Goal: Information Seeking & Learning: Learn about a topic

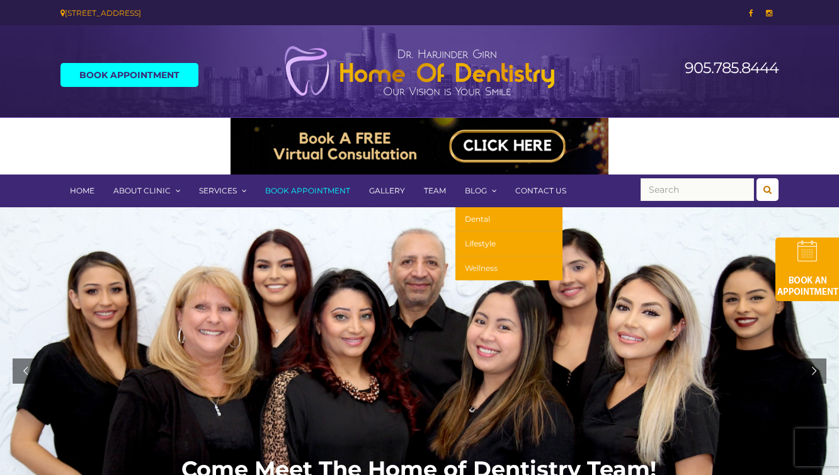
click at [477, 269] on link "Wellness" at bounding box center [508, 268] width 107 height 24
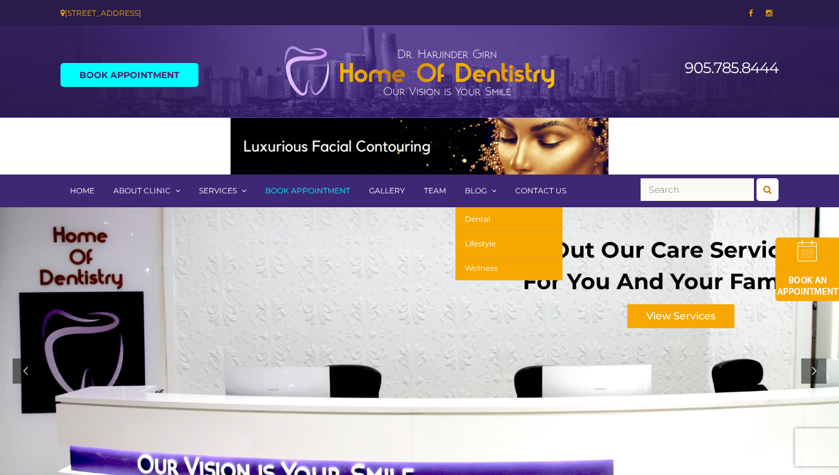
click at [493, 264] on link "Wellness" at bounding box center [508, 268] width 107 height 24
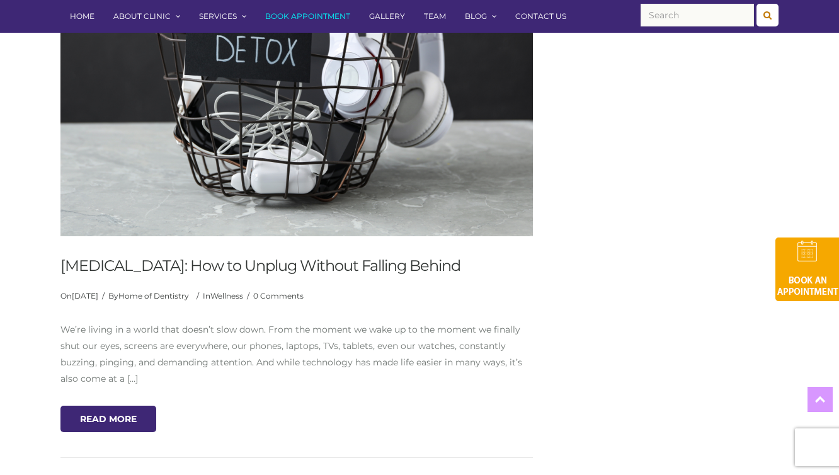
scroll to position [506, 0]
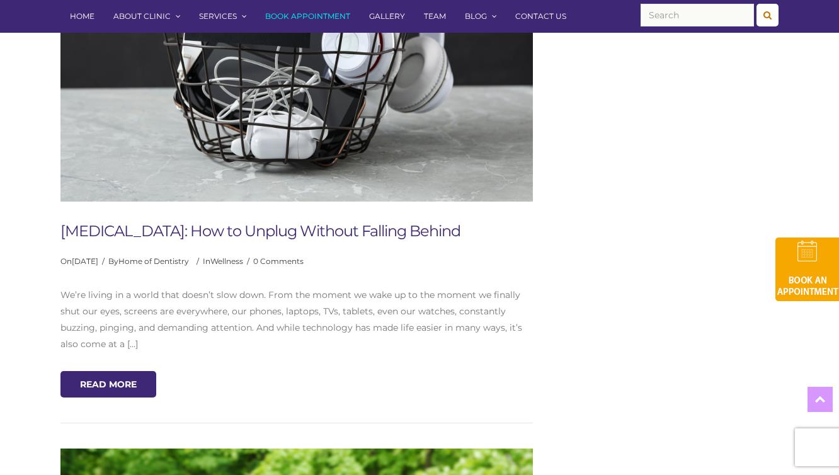
click at [332, 235] on link "Digital Detox: How to Unplug Without Falling Behind" at bounding box center [260, 231] width 400 height 18
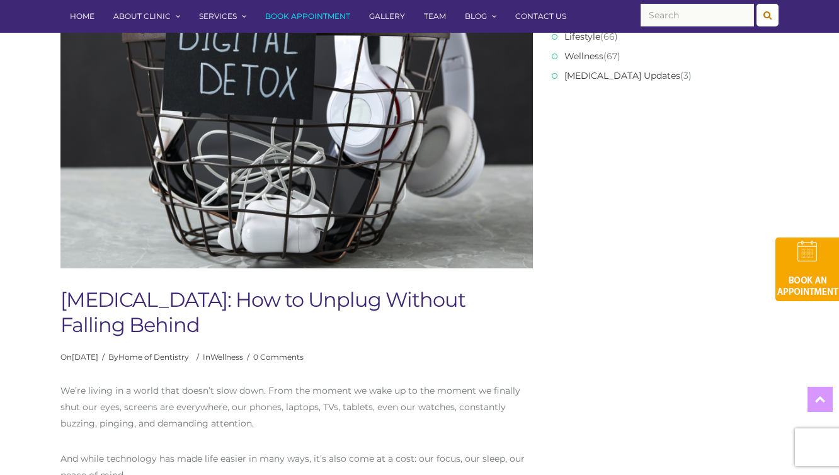
scroll to position [446, 0]
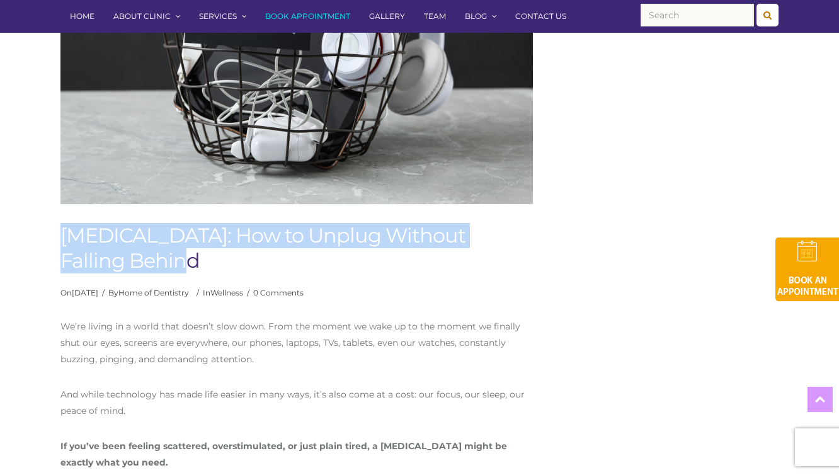
drag, startPoint x: 135, startPoint y: 257, endPoint x: 57, endPoint y: 242, distance: 79.5
copy h1 "Digital Detox: How to Unplug Without Falling Behind"
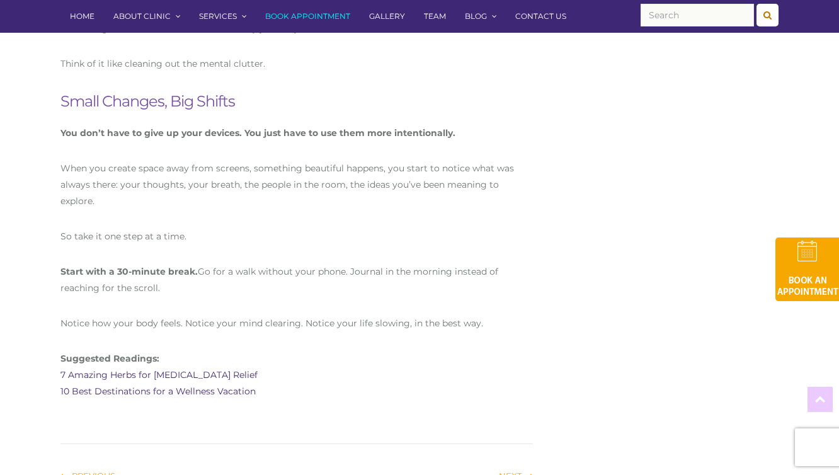
scroll to position [2424, 0]
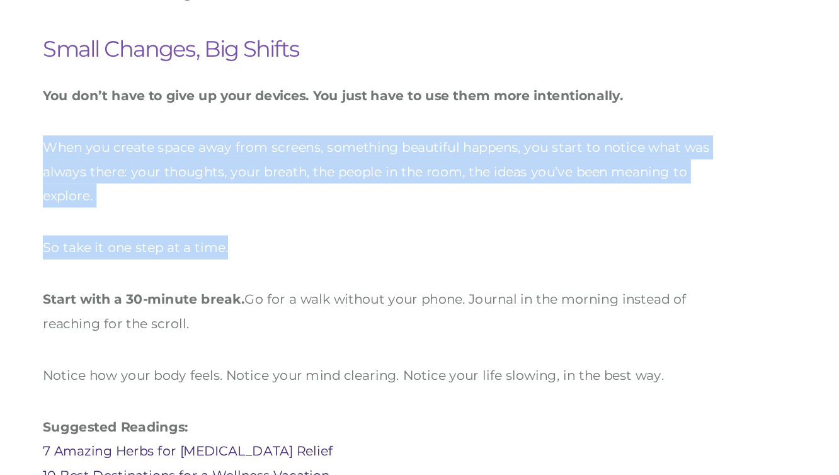
drag, startPoint x: 195, startPoint y: 238, endPoint x: 56, endPoint y: 169, distance: 154.6
copy div "When you create space away from screens, something beautiful happens, you start…"
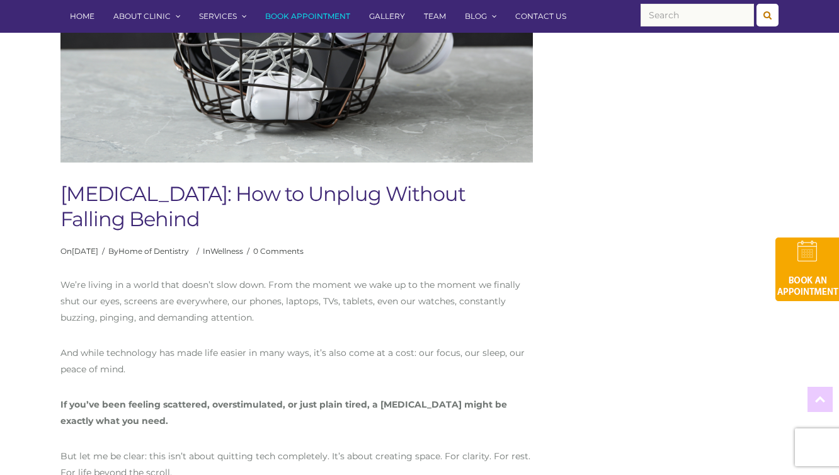
scroll to position [497, 0]
